Goal: Task Accomplishment & Management: Use online tool/utility

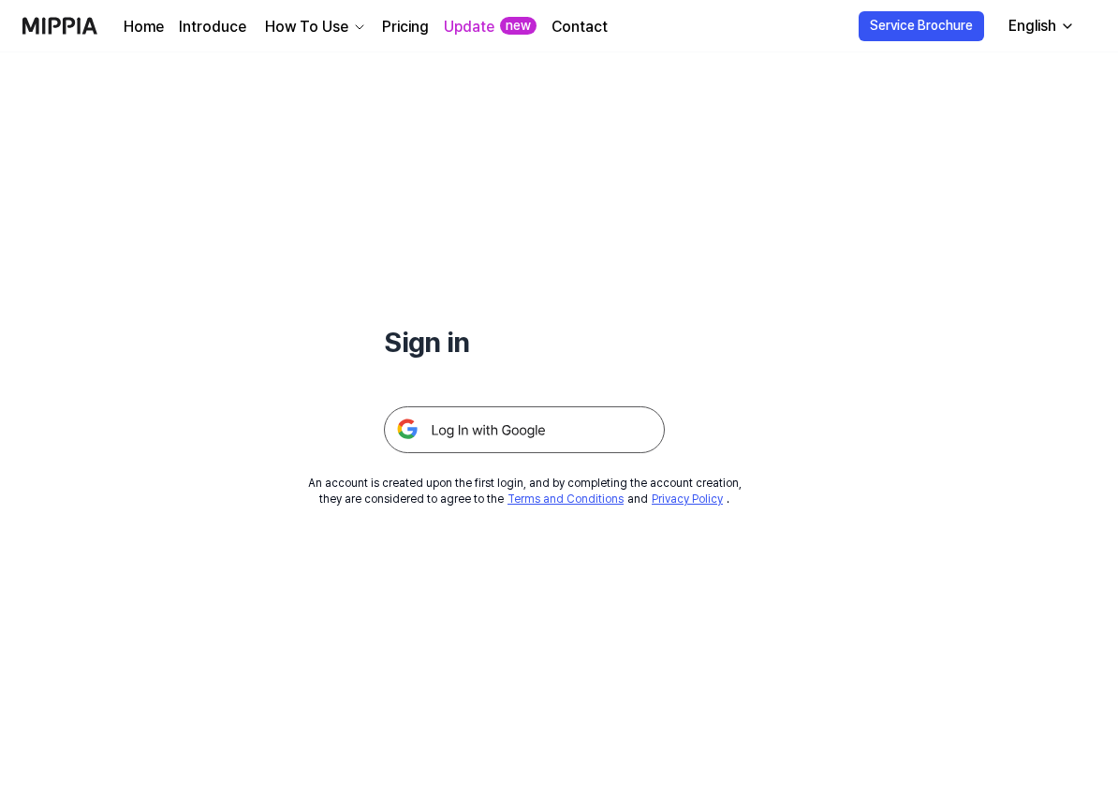
click at [505, 423] on img at bounding box center [524, 429] width 281 height 47
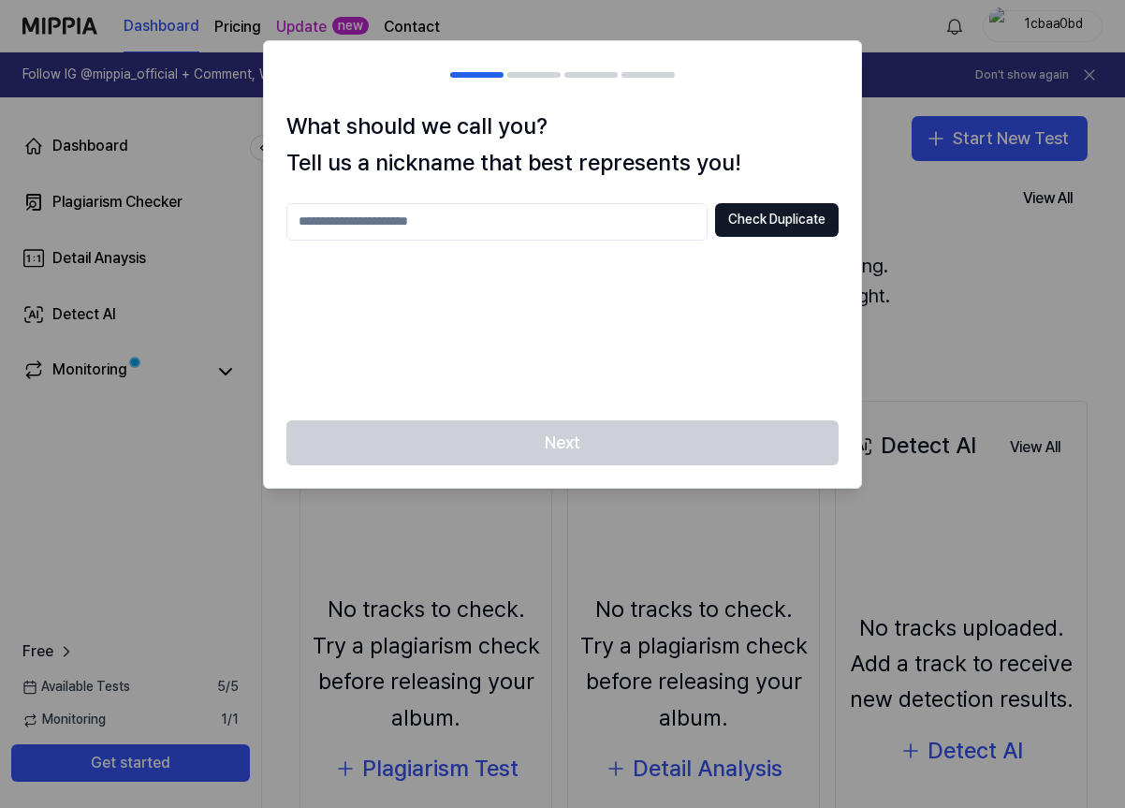
click at [456, 224] on input "text" at bounding box center [496, 221] width 421 height 37
type input "**"
click at [754, 222] on button "Check Duplicate" at bounding box center [777, 220] width 124 height 34
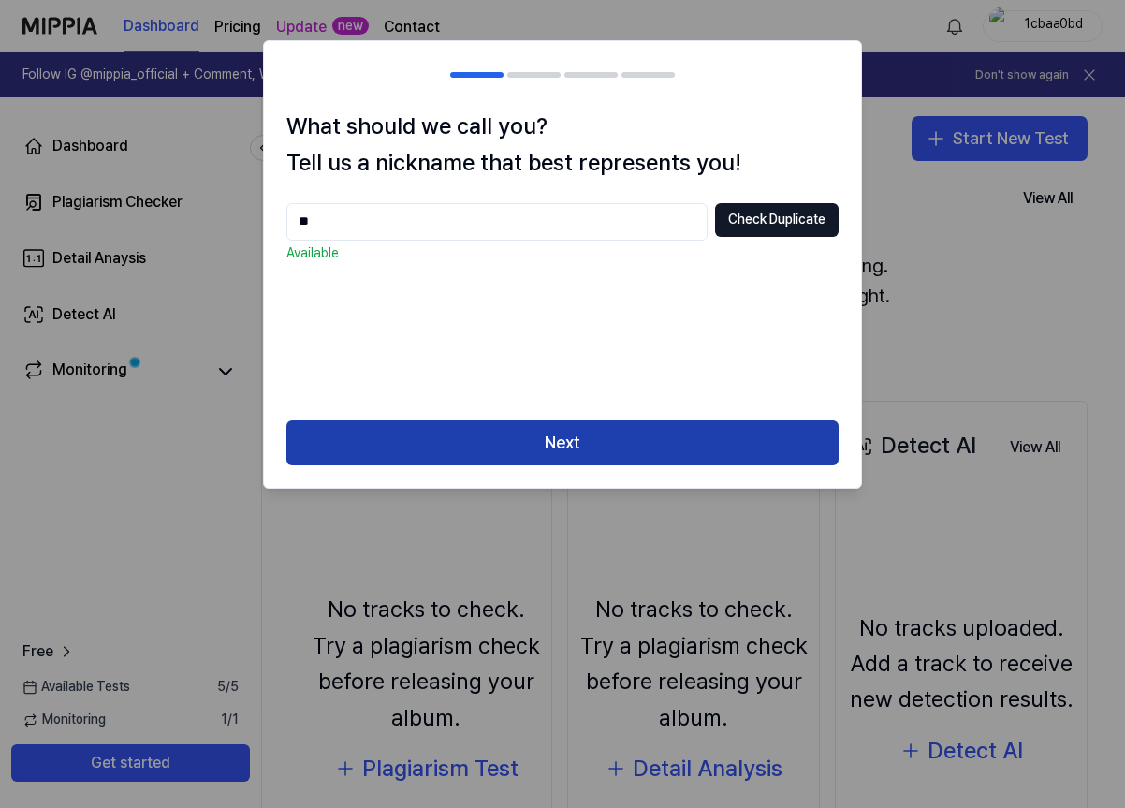
click at [660, 452] on button "Next" at bounding box center [562, 442] width 552 height 45
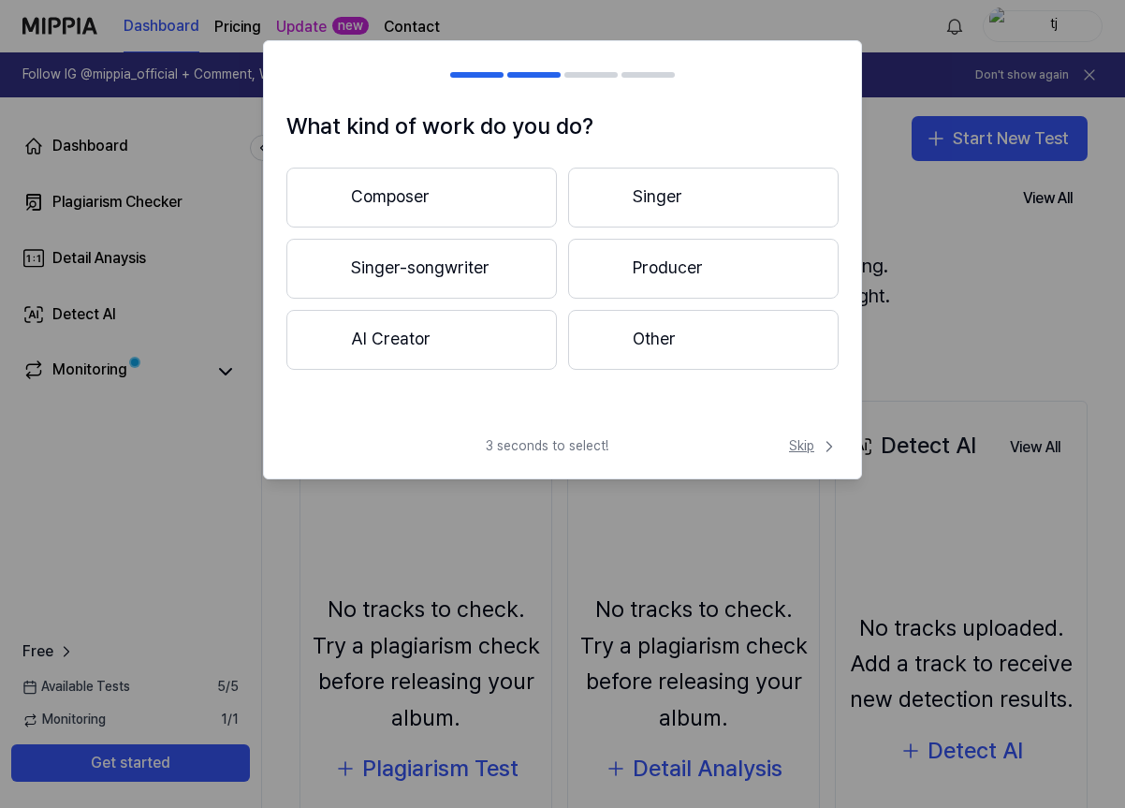
click at [796, 441] on span "Skip" at bounding box center [814, 446] width 50 height 19
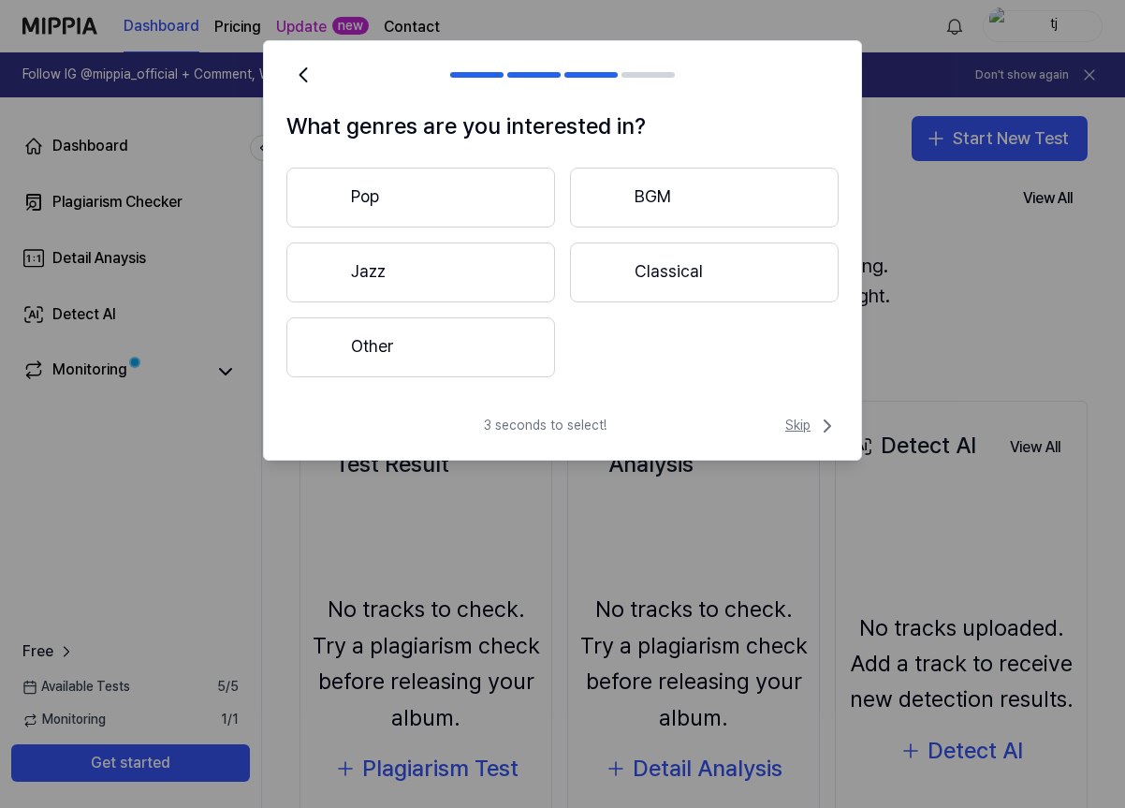
click at [799, 418] on span "Skip" at bounding box center [811, 426] width 53 height 22
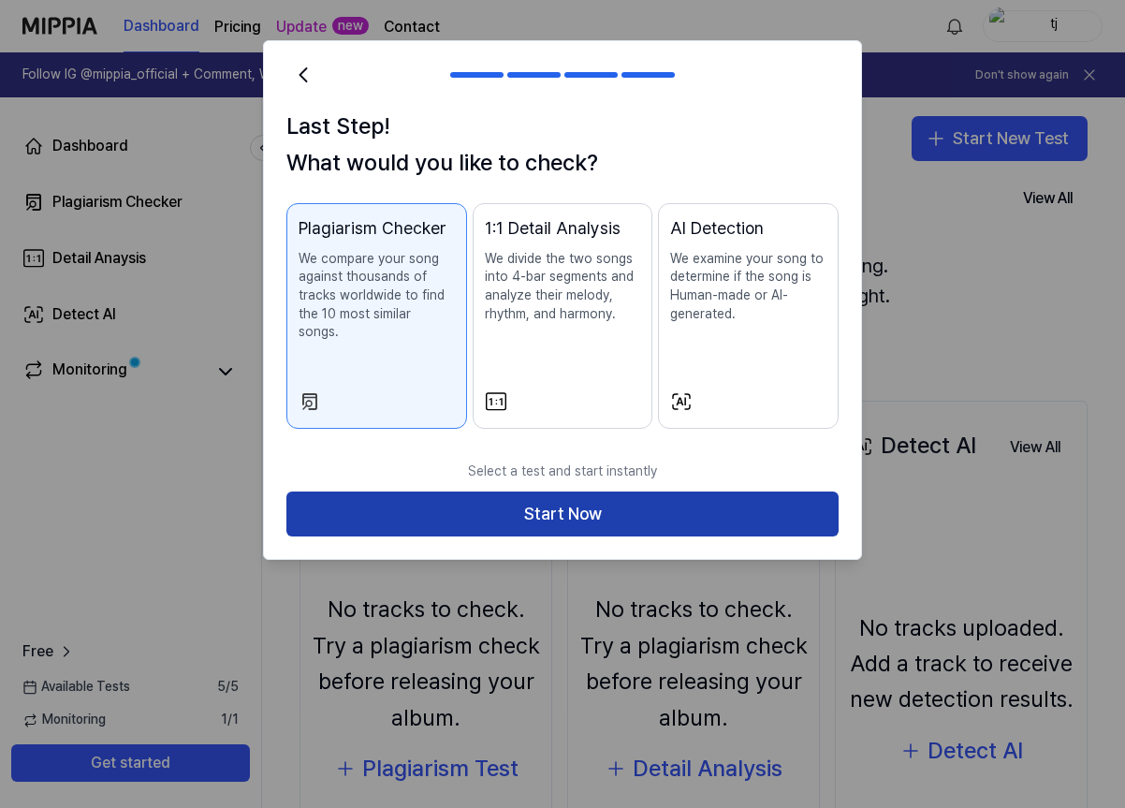
click at [757, 505] on button "Start Now" at bounding box center [562, 513] width 552 height 45
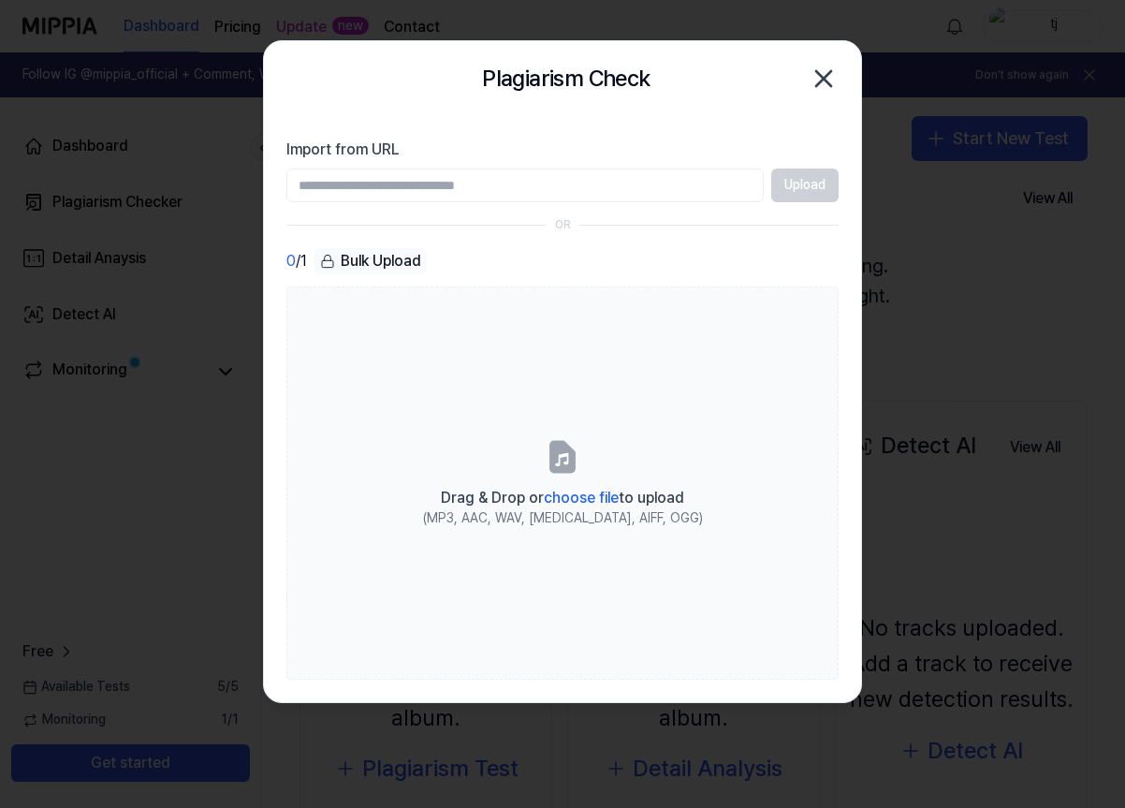
paste input "**********"
type input "**********"
click at [808, 190] on button "Upload" at bounding box center [804, 185] width 67 height 34
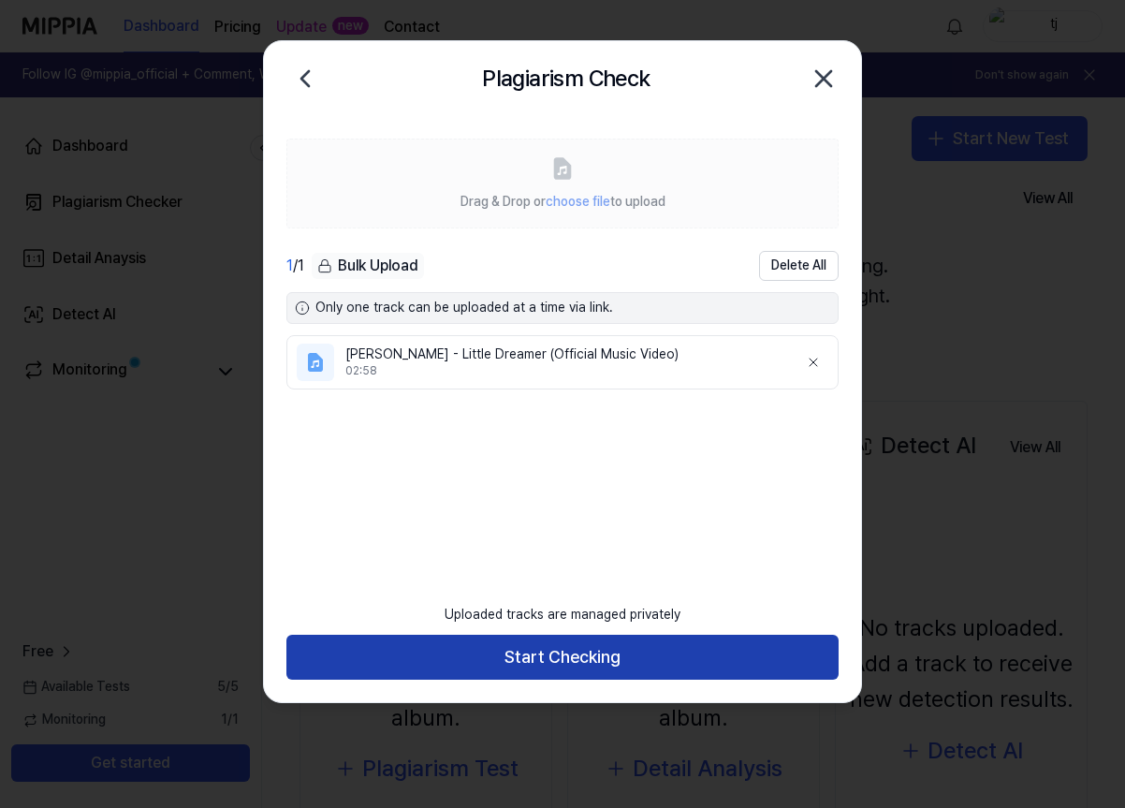
click at [526, 654] on button "Start Checking" at bounding box center [562, 657] width 552 height 45
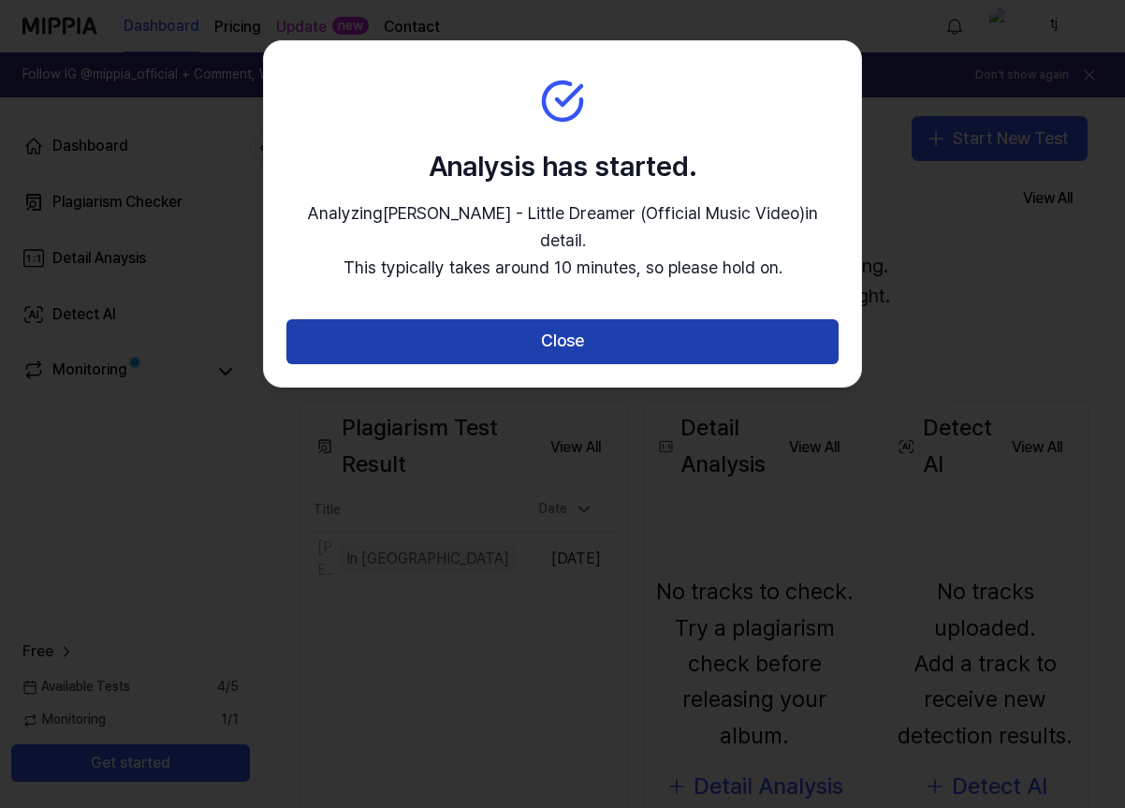
click at [516, 319] on button "Close" at bounding box center [562, 341] width 552 height 45
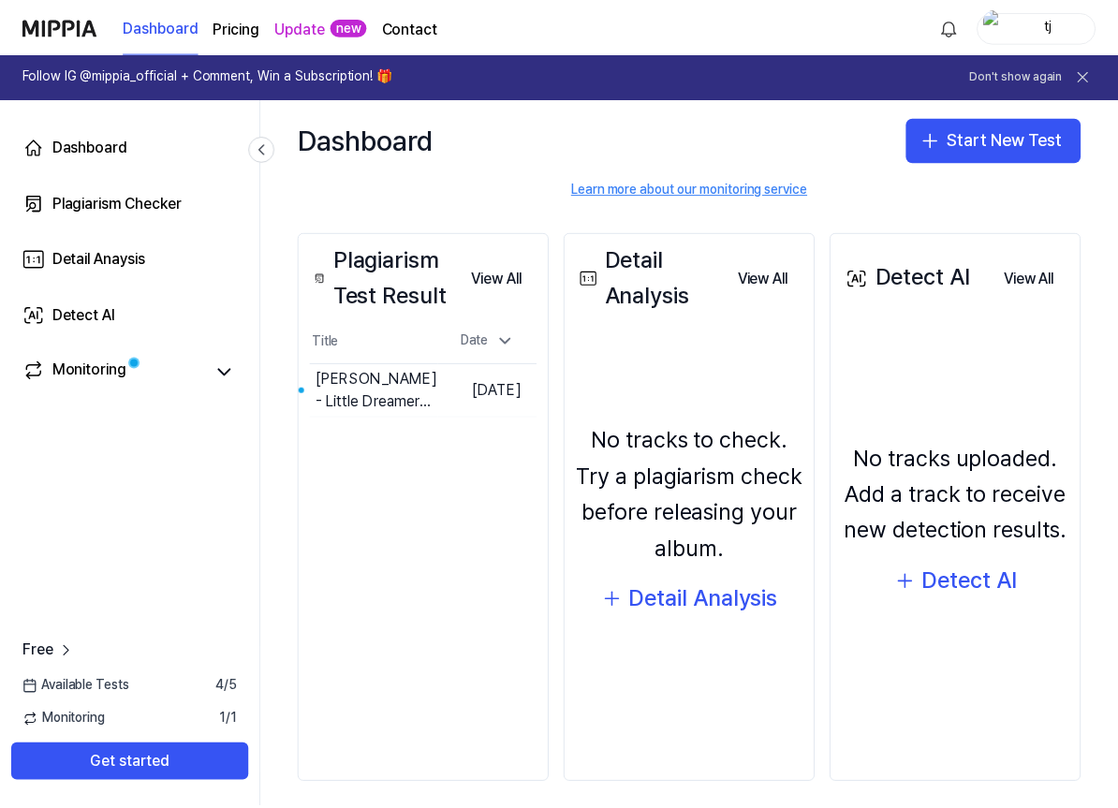
scroll to position [182, 0]
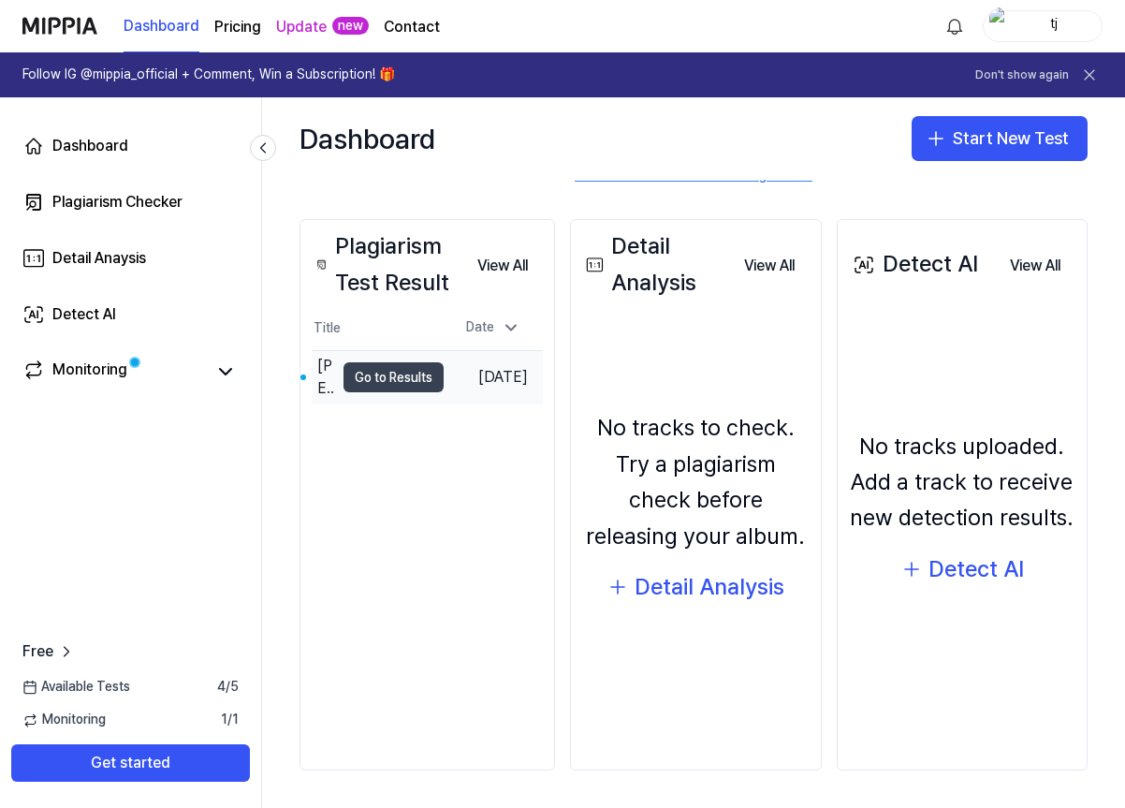
click at [384, 377] on button "Go to Results" at bounding box center [394, 377] width 100 height 30
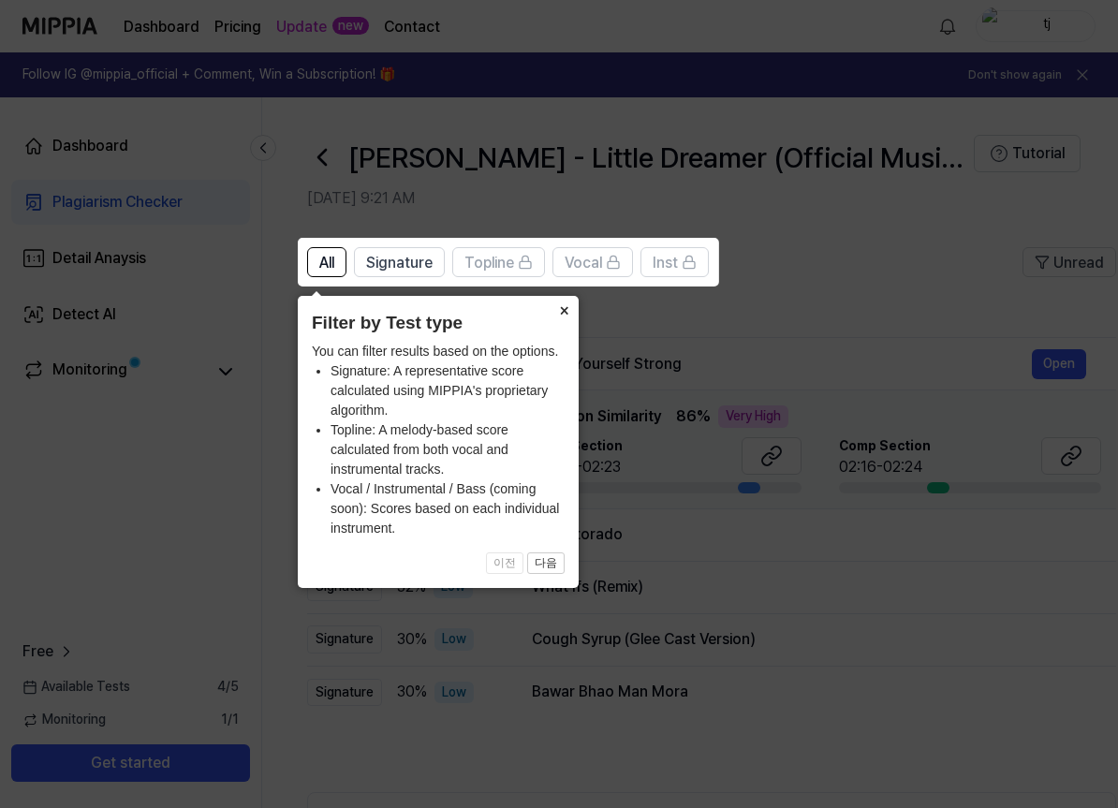
click at [560, 305] on button "×" at bounding box center [564, 309] width 30 height 26
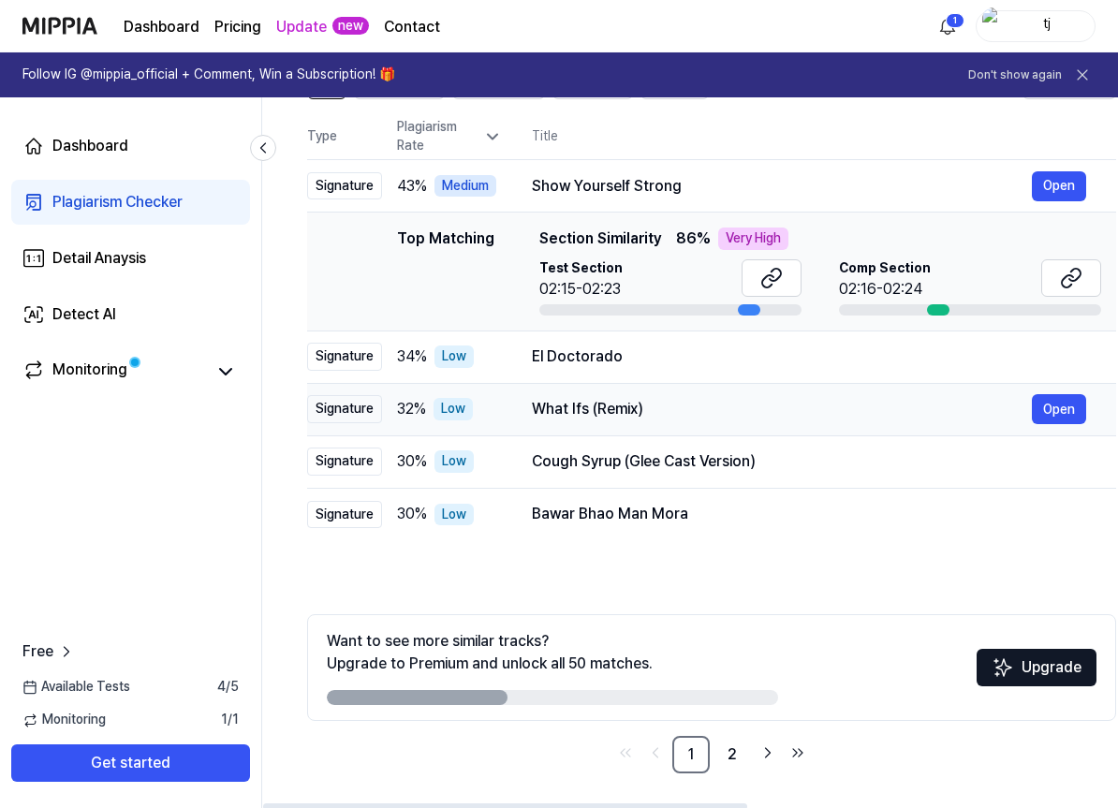
scroll to position [181, 0]
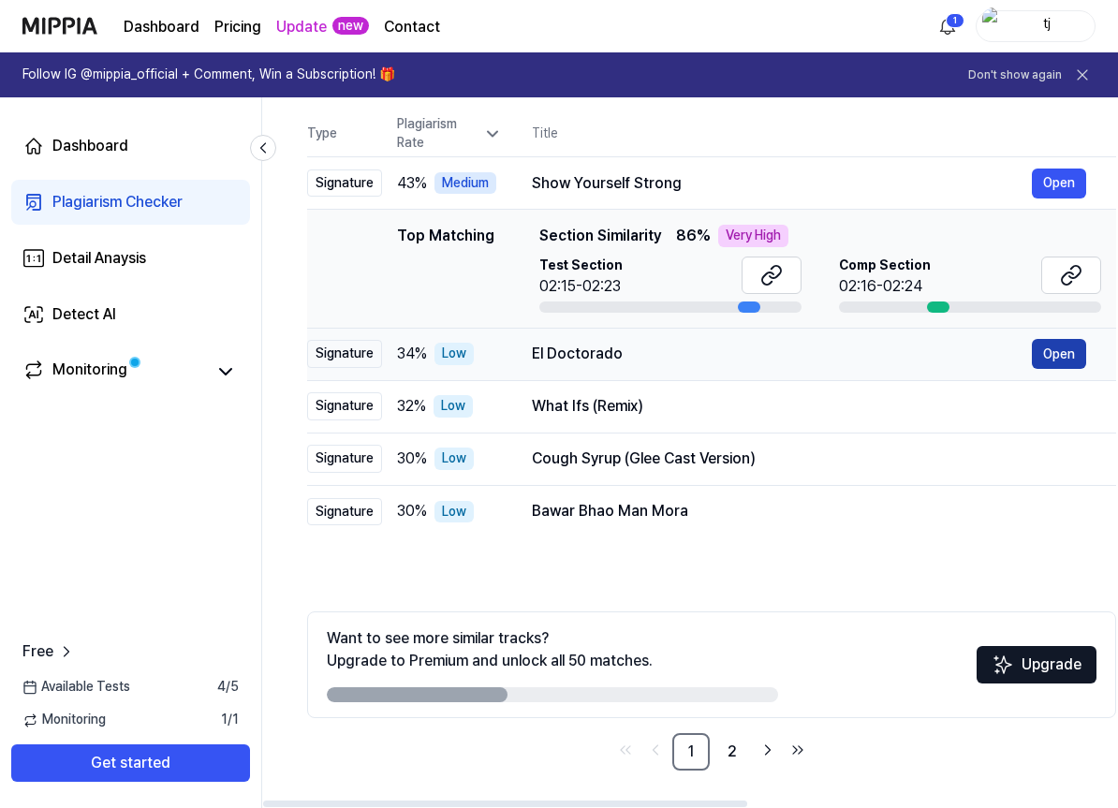
click at [1051, 350] on button "Open" at bounding box center [1059, 354] width 54 height 30
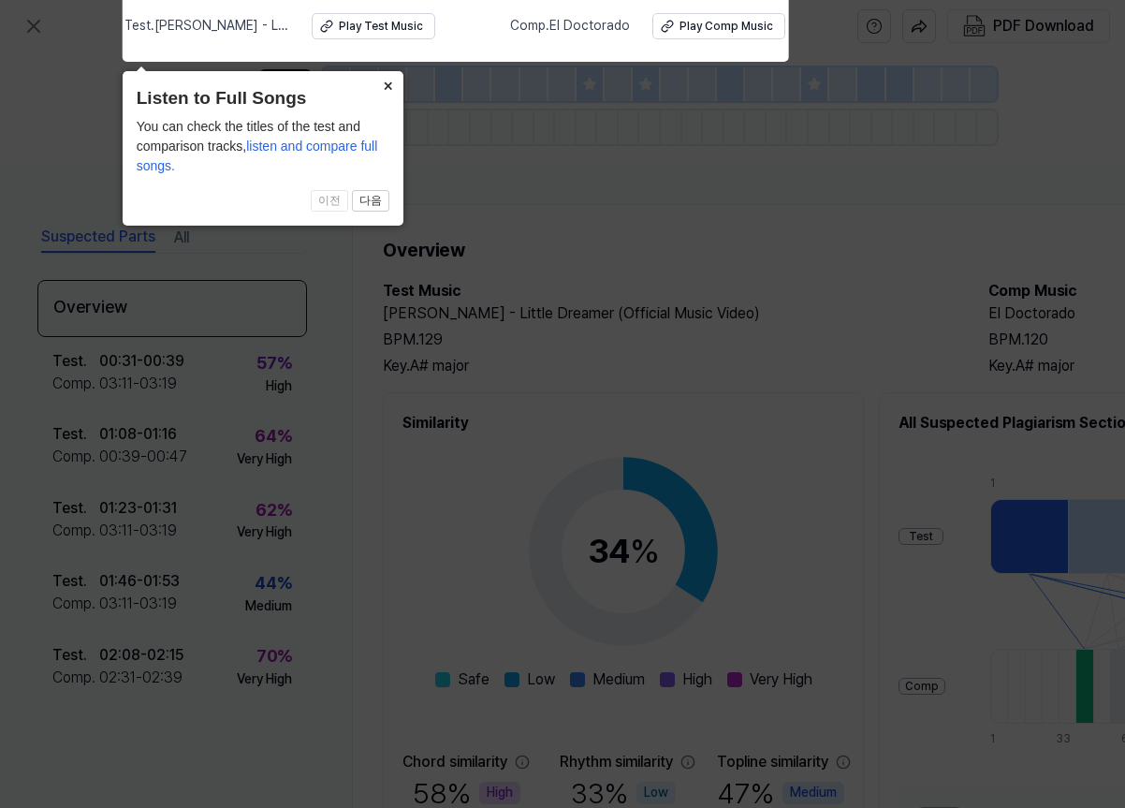
click at [382, 77] on button "×" at bounding box center [388, 84] width 30 height 26
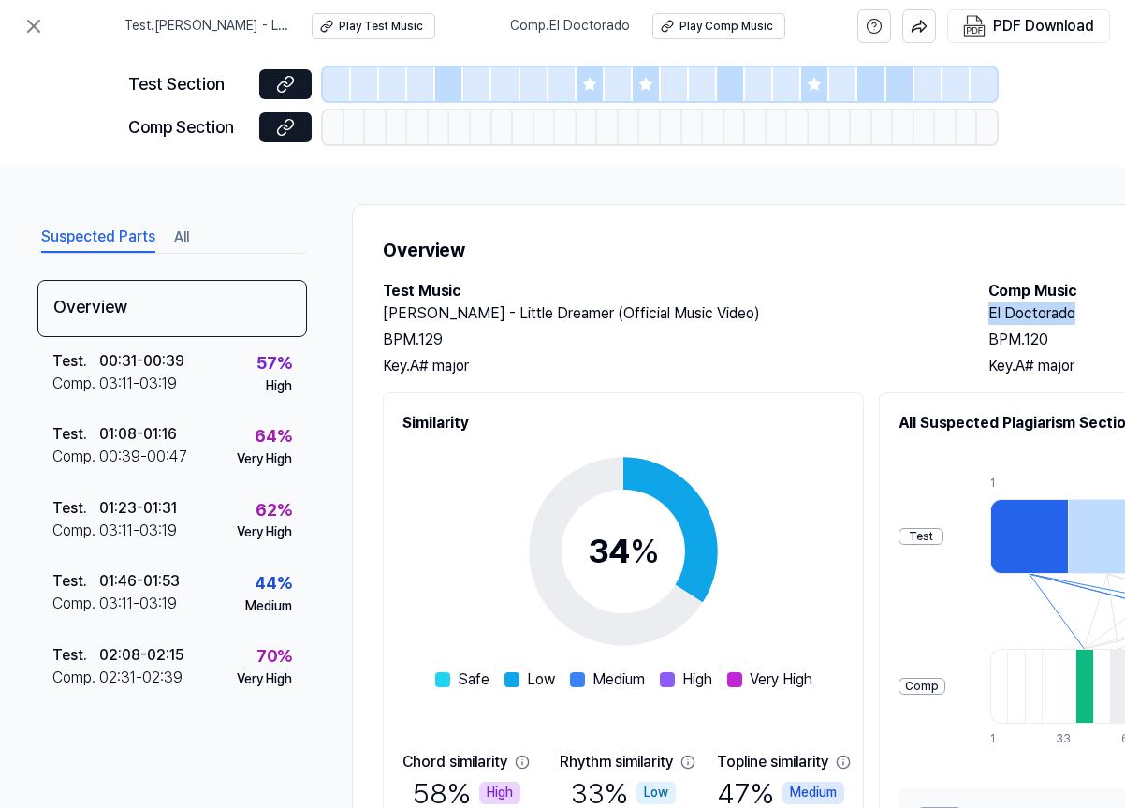
drag, startPoint x: 1069, startPoint y: 305, endPoint x: 974, endPoint y: 312, distance: 95.7
click at [973, 312] on div "Test Music Tina Star - Little Dreamer (Official Music Video) BPM. 129 Key. A# m…" at bounding box center [970, 328] width 1174 height 97
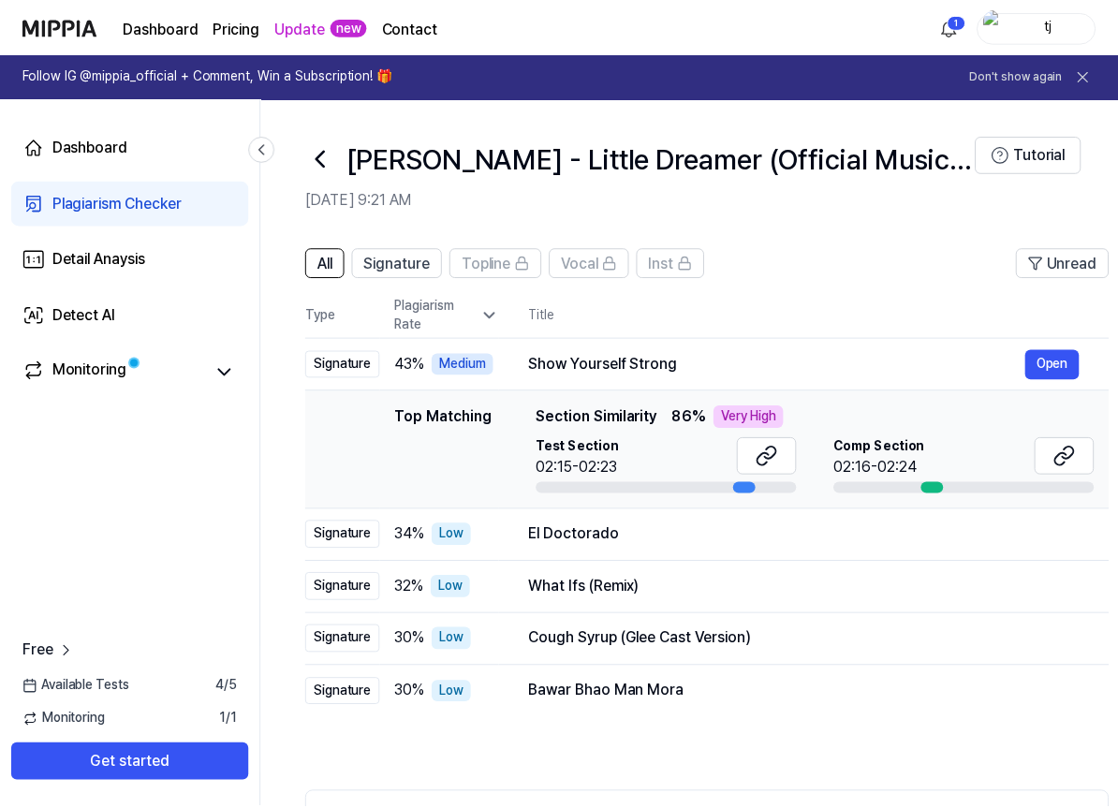
scroll to position [181, 0]
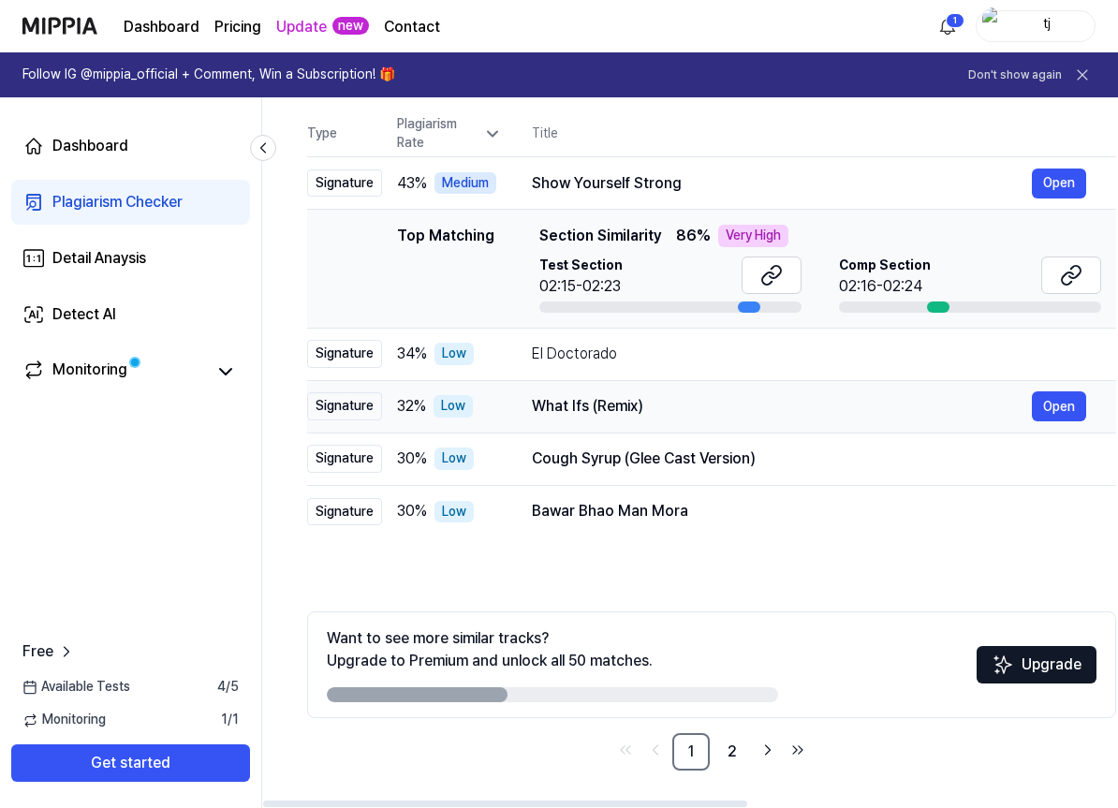
click at [621, 410] on div "What Ifs (Remix)" at bounding box center [782, 406] width 500 height 22
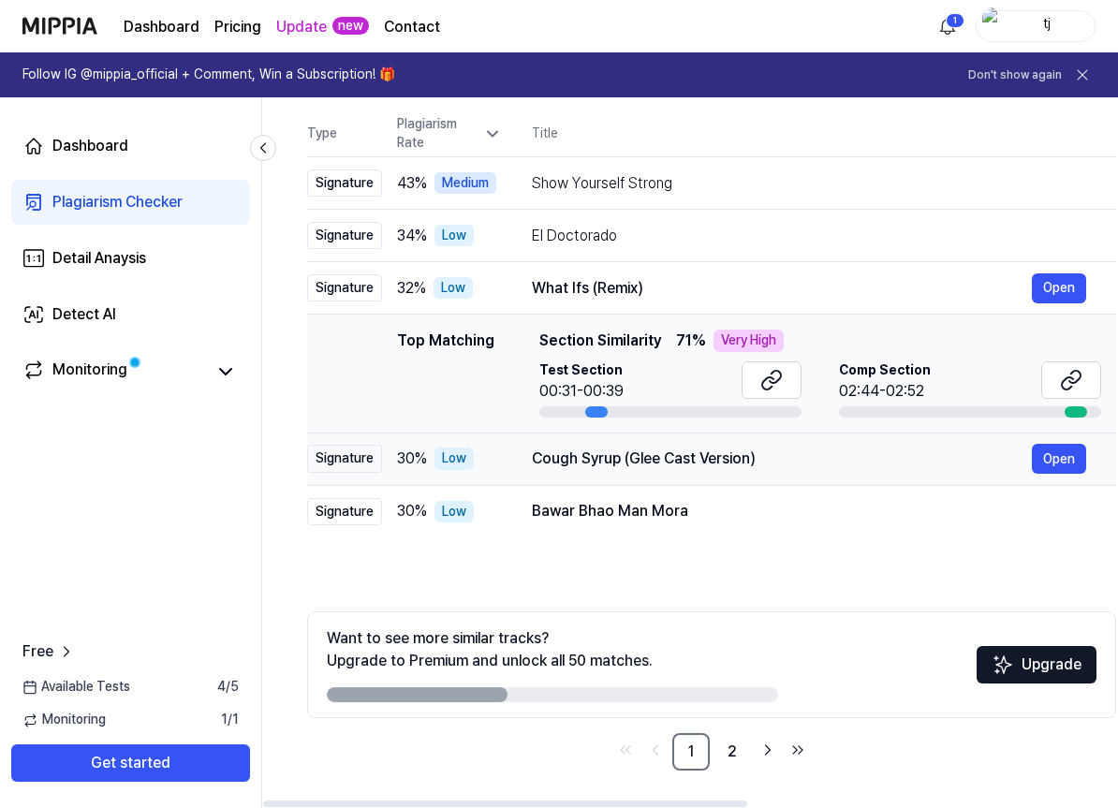
click at [592, 452] on div "Cough Syrup (Glee Cast Version)" at bounding box center [782, 458] width 500 height 22
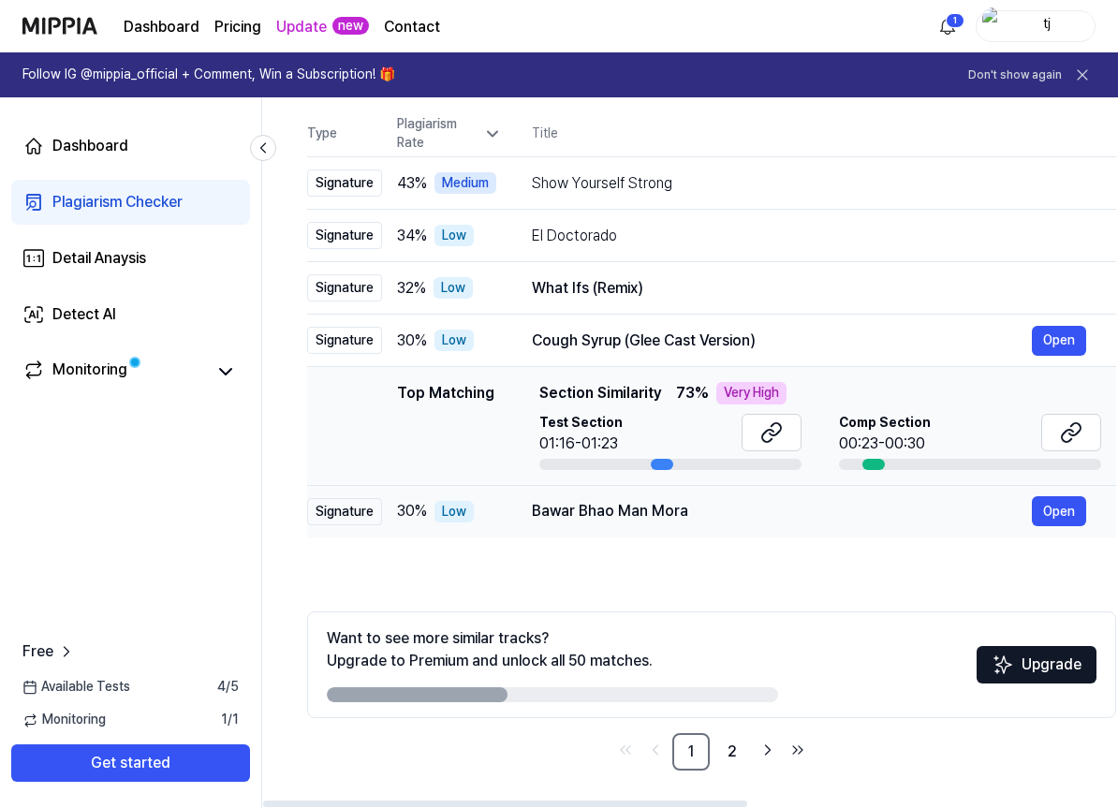
click at [593, 508] on div "Bawar Bhao Man Mora" at bounding box center [782, 511] width 500 height 22
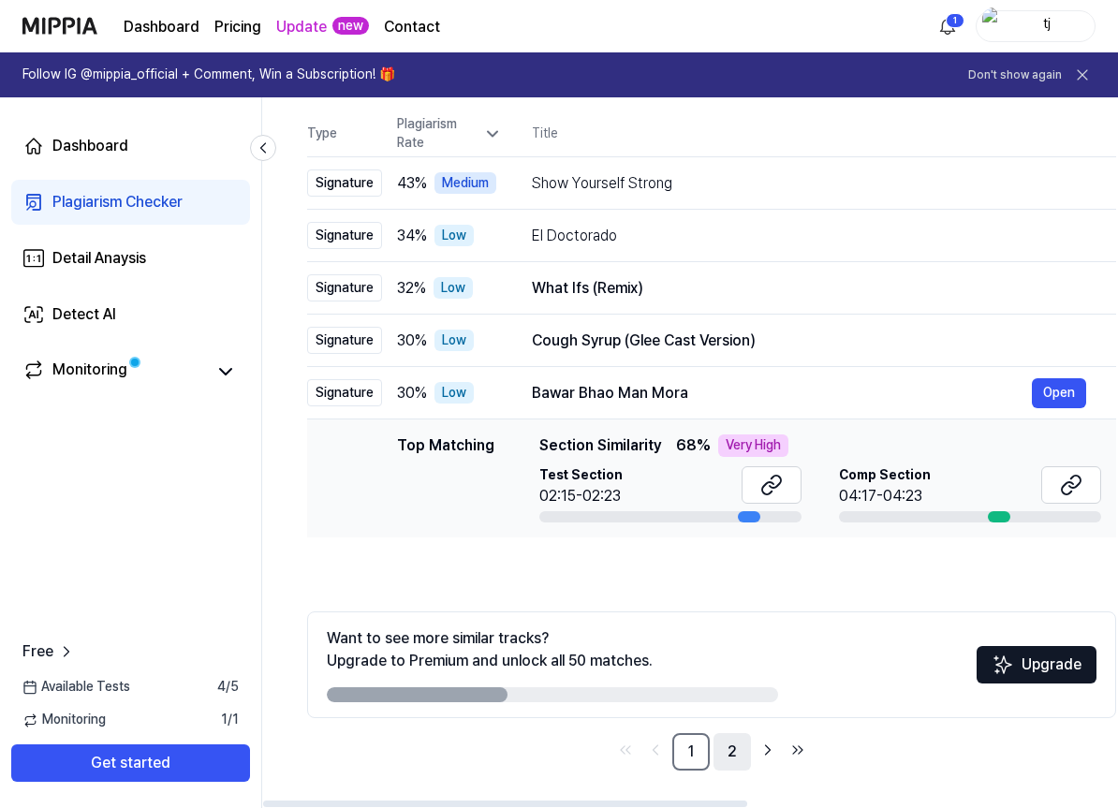
click at [723, 752] on link "2" at bounding box center [731, 751] width 37 height 37
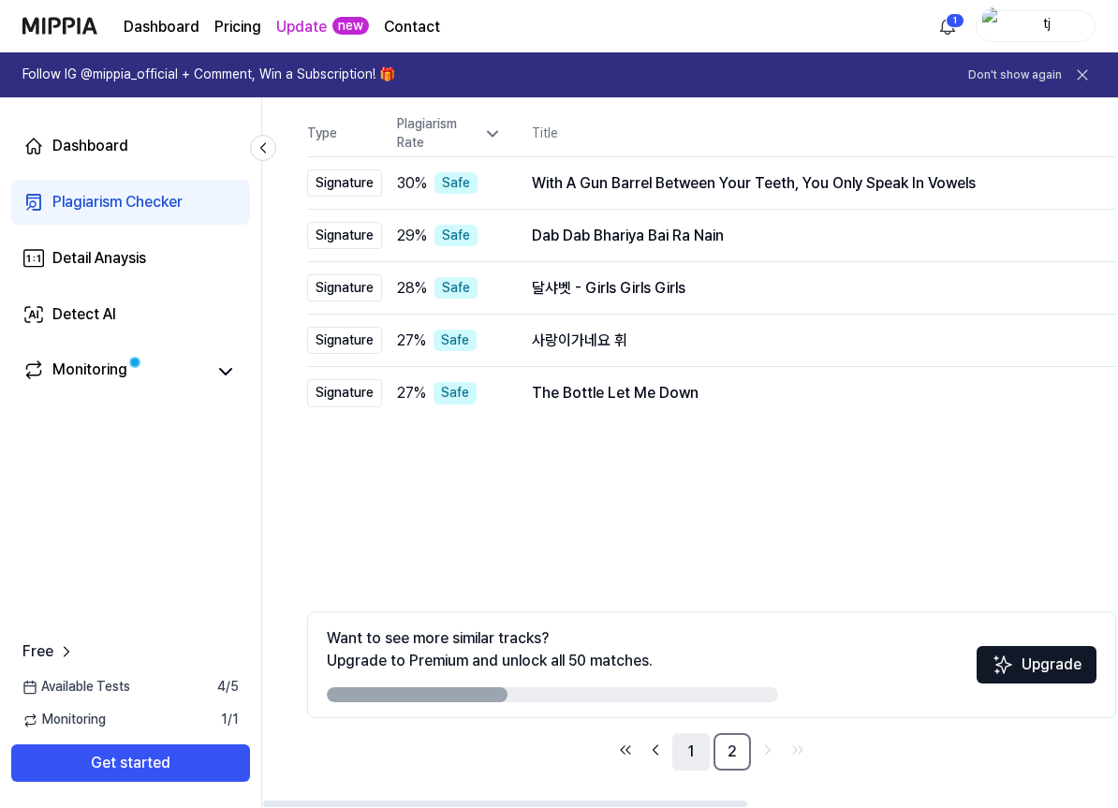
click at [695, 754] on link "1" at bounding box center [690, 751] width 37 height 37
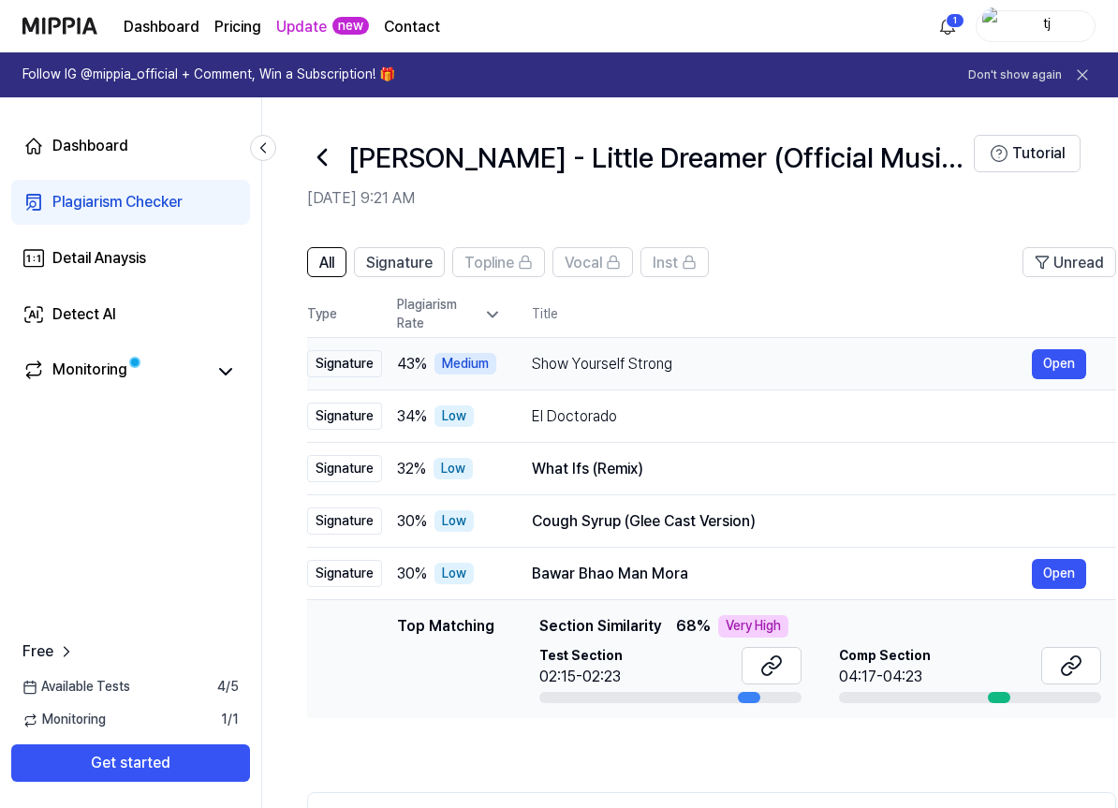
click at [552, 362] on div "Show Yourself Strong" at bounding box center [782, 364] width 500 height 22
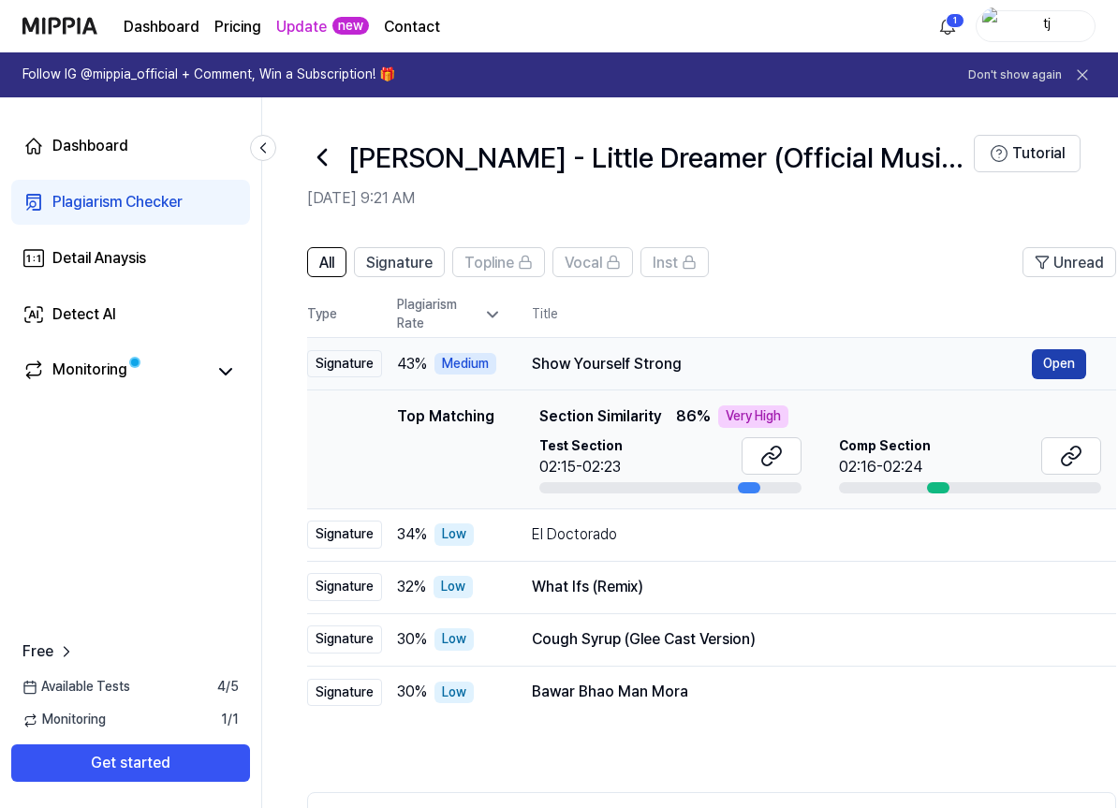
click at [1049, 368] on button "Open" at bounding box center [1059, 364] width 54 height 30
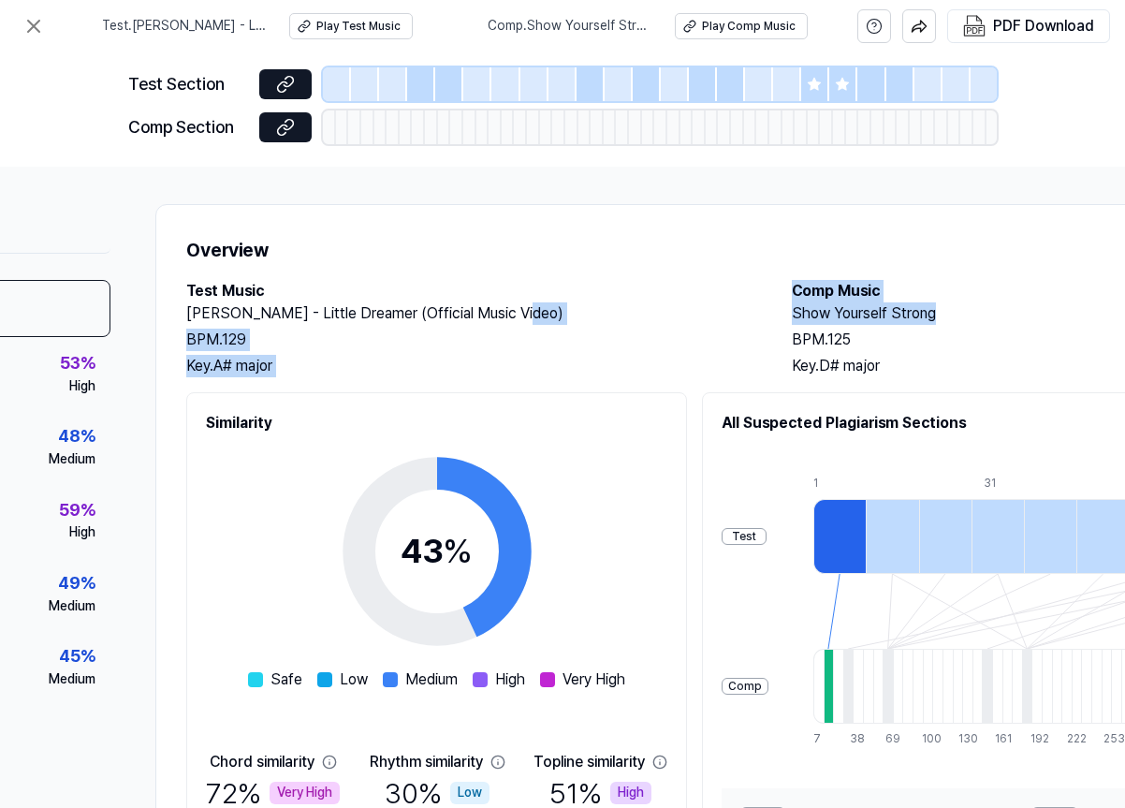
drag, startPoint x: 968, startPoint y: 316, endPoint x: 1050, endPoint y: 303, distance: 83.4
click at [1070, 307] on div "Test Music Tina Star - Little Dreamer (Official Music Video) BPM. 129 Key. A# m…" at bounding box center [773, 328] width 1174 height 97
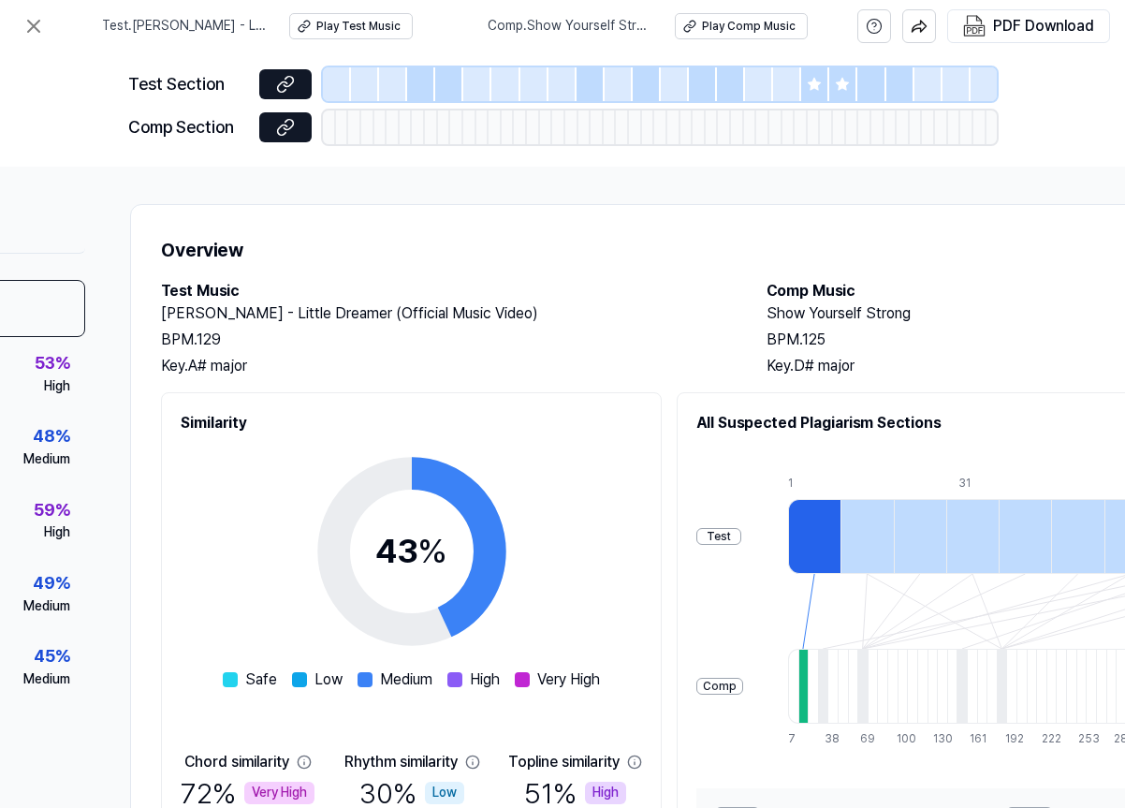
click at [848, 300] on h2 "Comp Music" at bounding box center [1051, 291] width 568 height 22
drag, startPoint x: 909, startPoint y: 313, endPoint x: 899, endPoint y: 313, distance: 10.3
click at [899, 313] on h2 "Show Yourself Strong" at bounding box center [1051, 313] width 568 height 22
drag, startPoint x: 854, startPoint y: 311, endPoint x: 763, endPoint y: 311, distance: 90.8
click at [761, 311] on div "Test Music Tina Star - Little Dreamer (Official Music Video) BPM. 129 Key. A# m…" at bounding box center [748, 328] width 1174 height 97
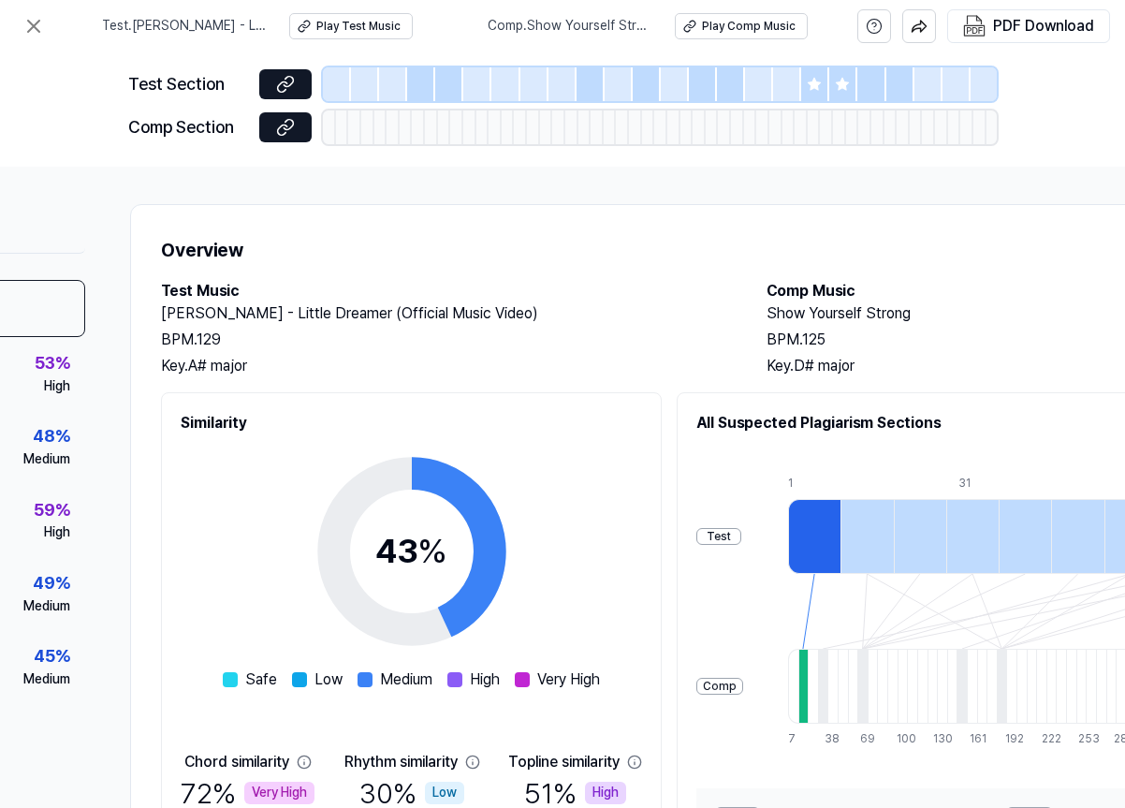
click at [879, 318] on h2 "Show Yourself Strong" at bounding box center [1051, 313] width 568 height 22
drag, startPoint x: 924, startPoint y: 320, endPoint x: 763, endPoint y: 312, distance: 161.2
click at [763, 312] on div "Test Music Tina Star - Little Dreamer (Official Music Video) BPM. 129 Key. A# m…" at bounding box center [748, 328] width 1174 height 97
